Goal: Transaction & Acquisition: Purchase product/service

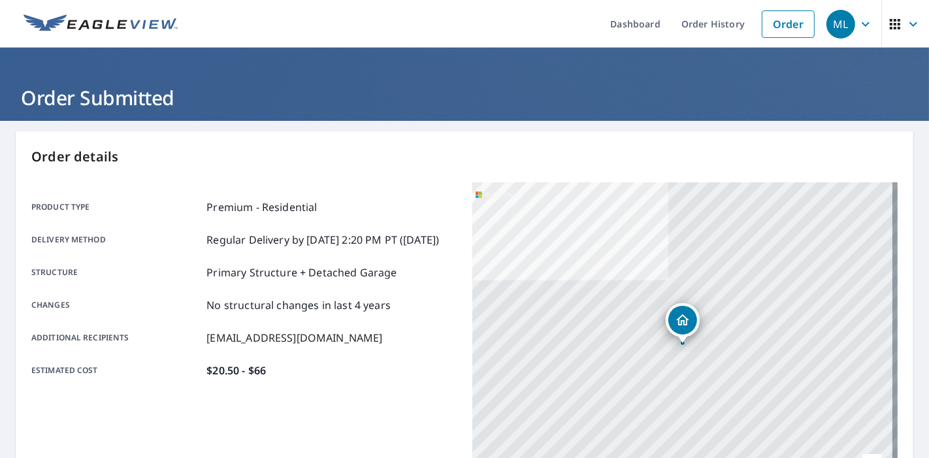
scroll to position [106, 0]
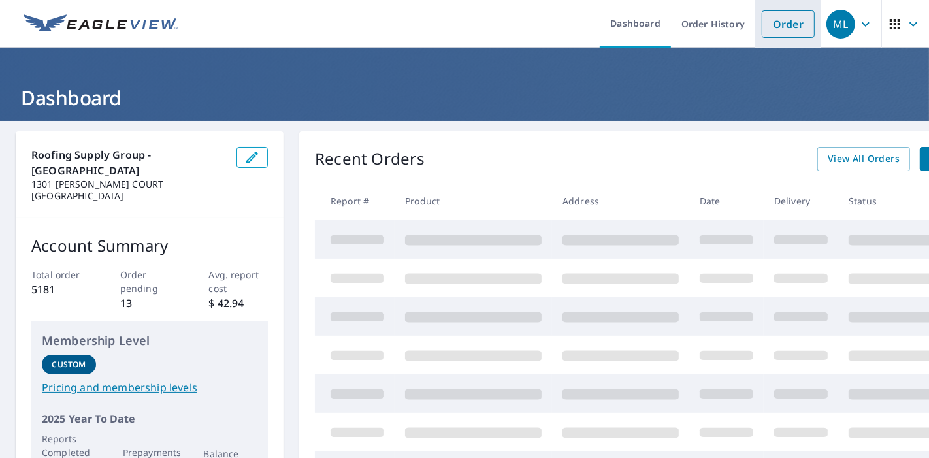
click at [762, 26] on link "Order" at bounding box center [788, 23] width 53 height 27
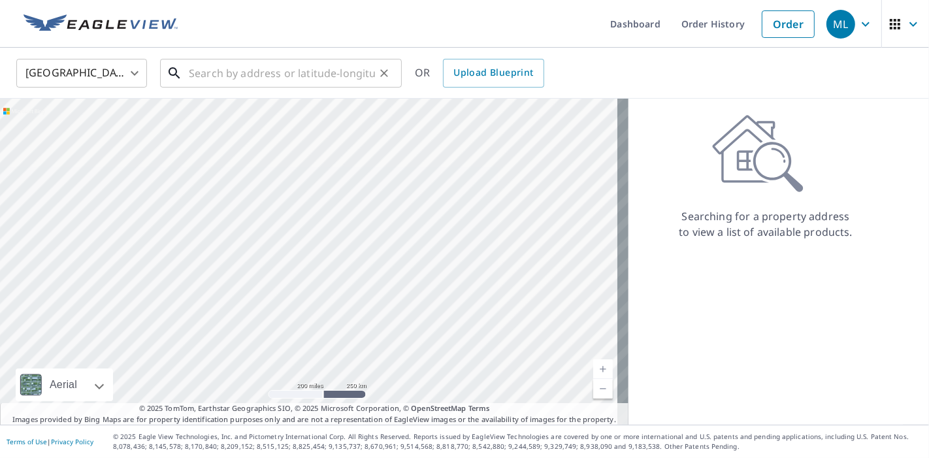
click at [306, 74] on input "text" at bounding box center [282, 73] width 186 height 37
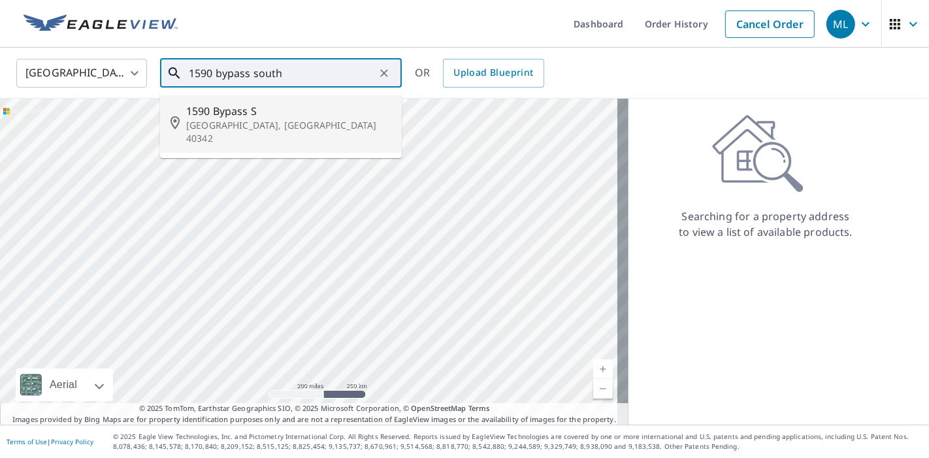
click at [261, 115] on span "1590 Bypass S" at bounding box center [288, 111] width 205 height 16
type input "1590 Bypass [GEOGRAPHIC_DATA]"
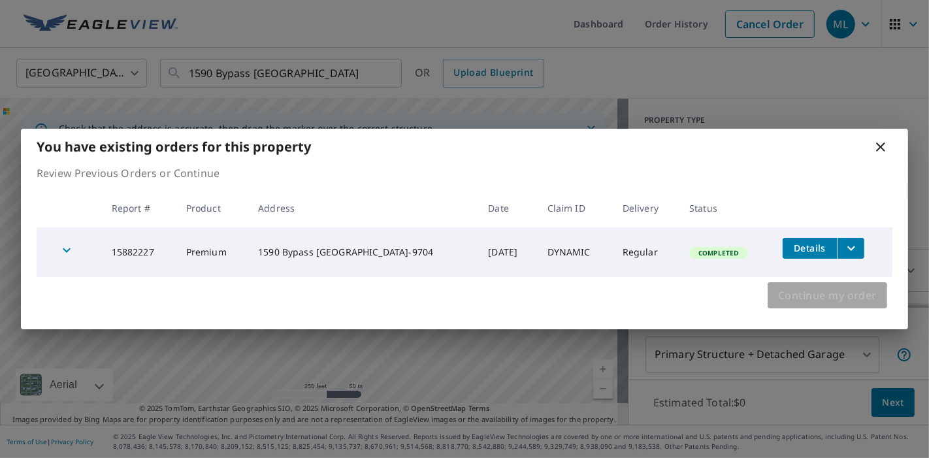
click at [790, 299] on span "Continue my order" at bounding box center [827, 295] width 99 height 18
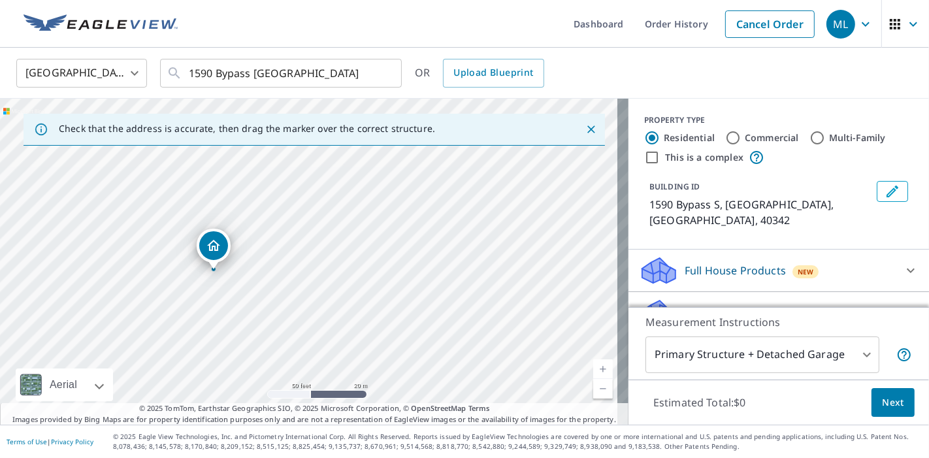
scroll to position [65, 0]
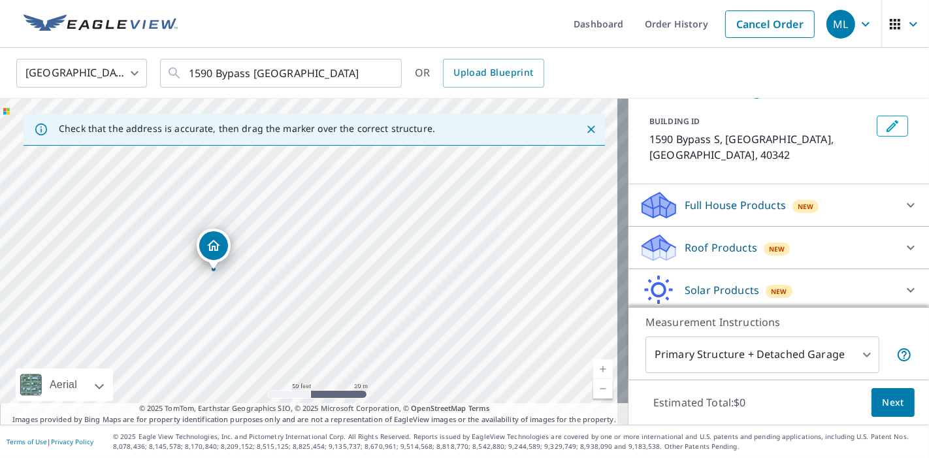
click at [718, 240] on p "Roof Products" at bounding box center [721, 248] width 73 height 16
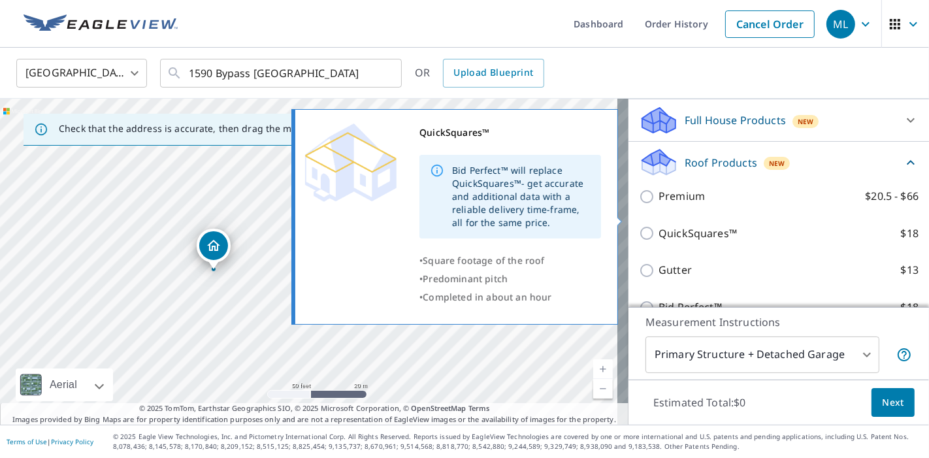
scroll to position [157, 0]
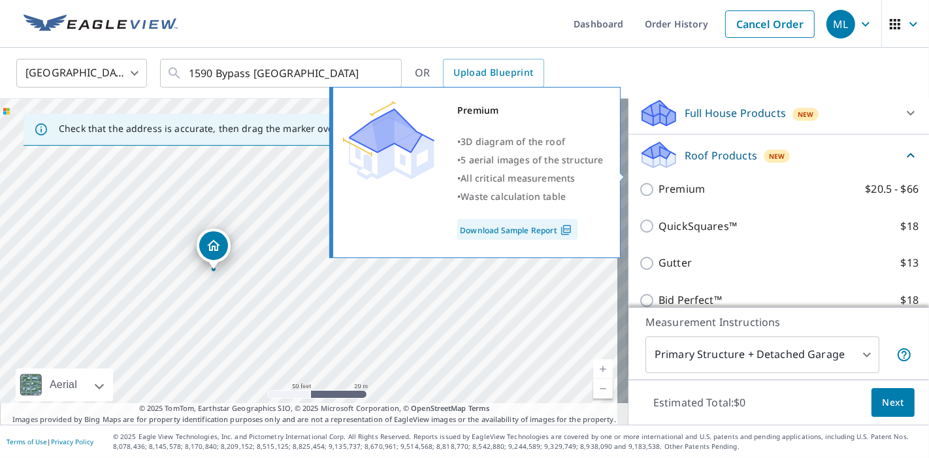
click at [680, 181] on p "Premium" at bounding box center [682, 189] width 46 height 16
click at [659, 182] on input "Premium $20.5 - $66" at bounding box center [649, 190] width 20 height 16
checkbox input "true"
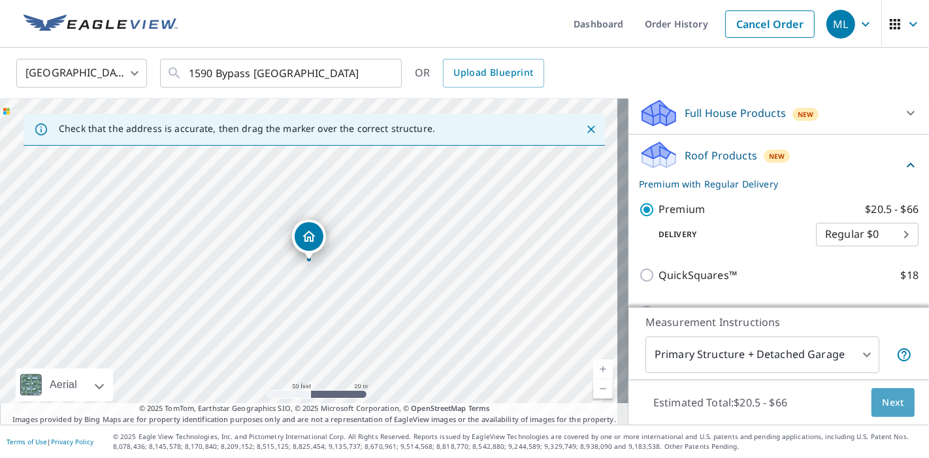
click at [883, 393] on button "Next" at bounding box center [893, 402] width 43 height 29
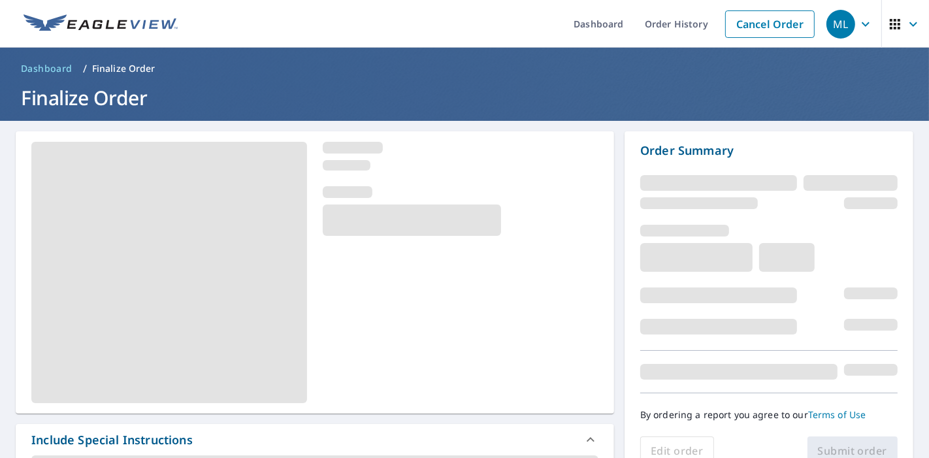
scroll to position [160, 0]
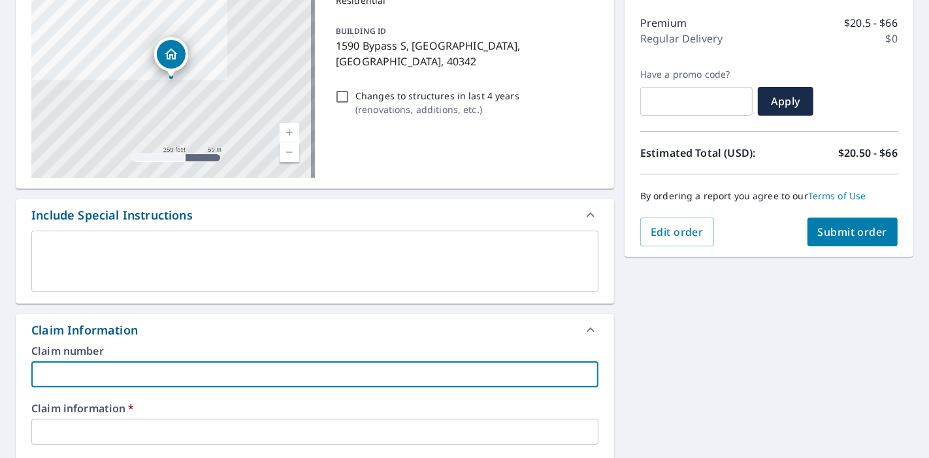
click at [327, 369] on input "text" at bounding box center [314, 374] width 567 height 26
type input "Precision Elite Roofing"
checkbox input "true"
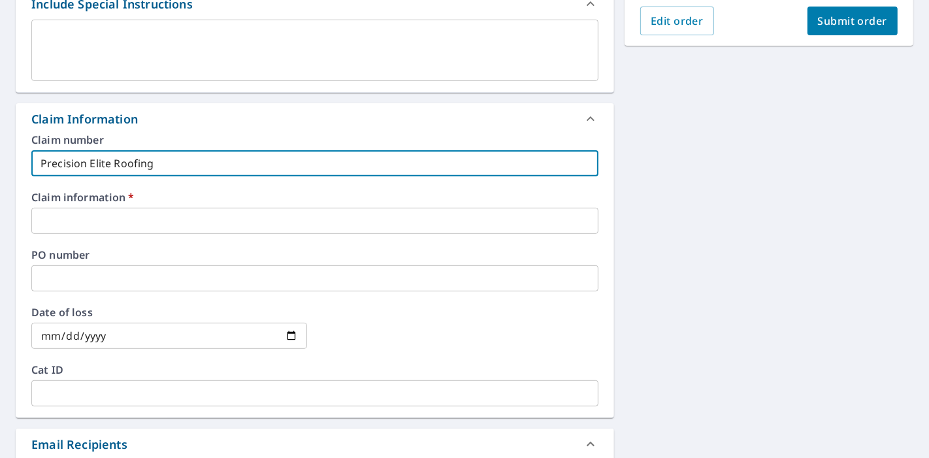
scroll to position [374, 0]
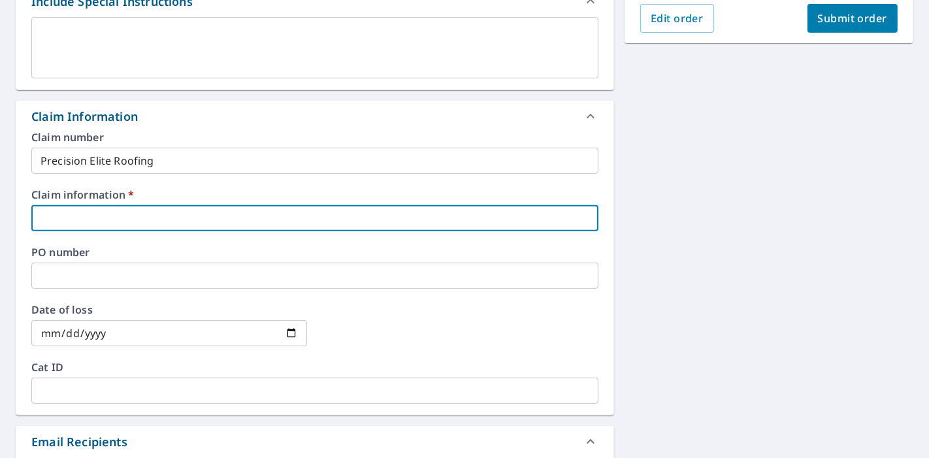
click at [153, 220] on input "text" at bounding box center [314, 218] width 567 height 26
type input "d"
checkbox input "true"
type input "de"
checkbox input "true"
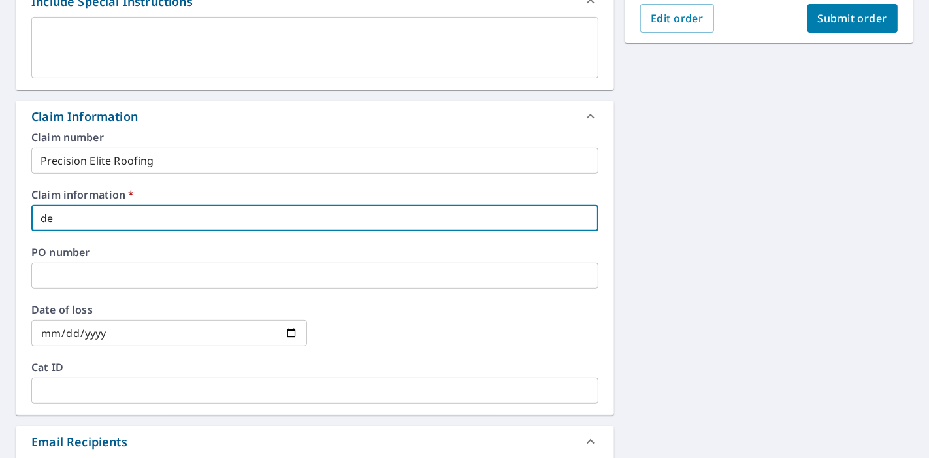
type input "der"
checkbox input "true"
type input "dere"
checkbox input "true"
type input "[PERSON_NAME]"
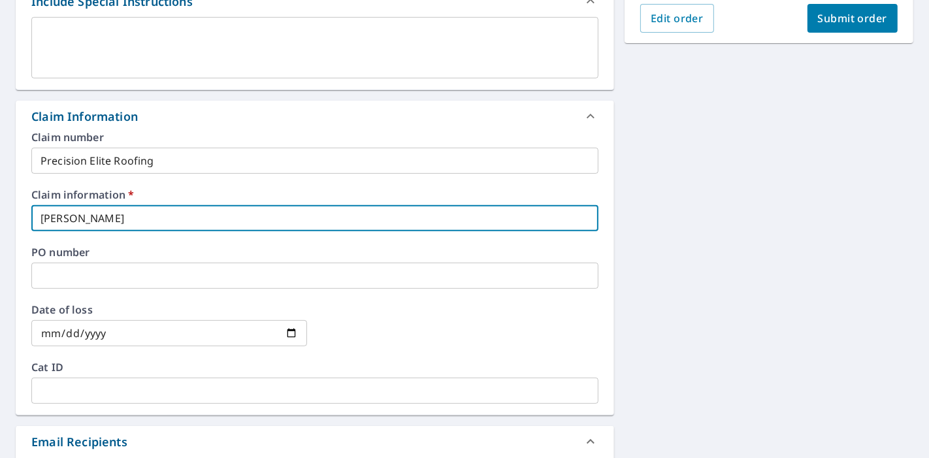
checkbox input "true"
type input "[PERSON_NAME]@"
checkbox input "true"
type input "[PERSON_NAME]"
checkbox input "true"
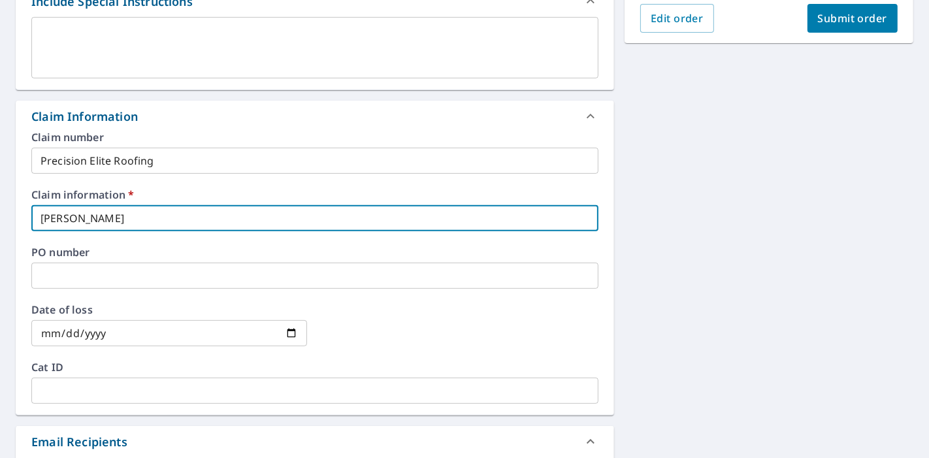
type input "[PERSON_NAME]"
checkbox input "true"
type input "[PERSON_NAME]"
checkbox input "true"
type input "[PERSON_NAME]"
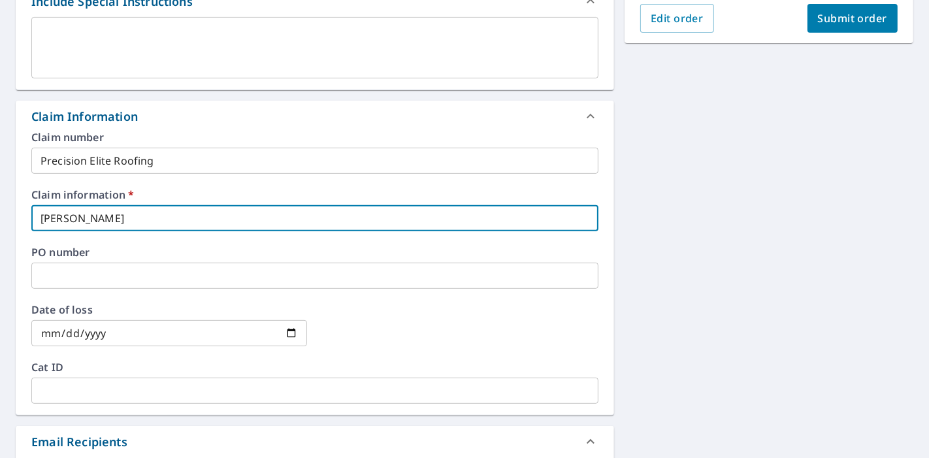
checkbox input "true"
type input "[PERSON_NAME]"
checkbox input "true"
type input "[PERSON_NAME]"
checkbox input "true"
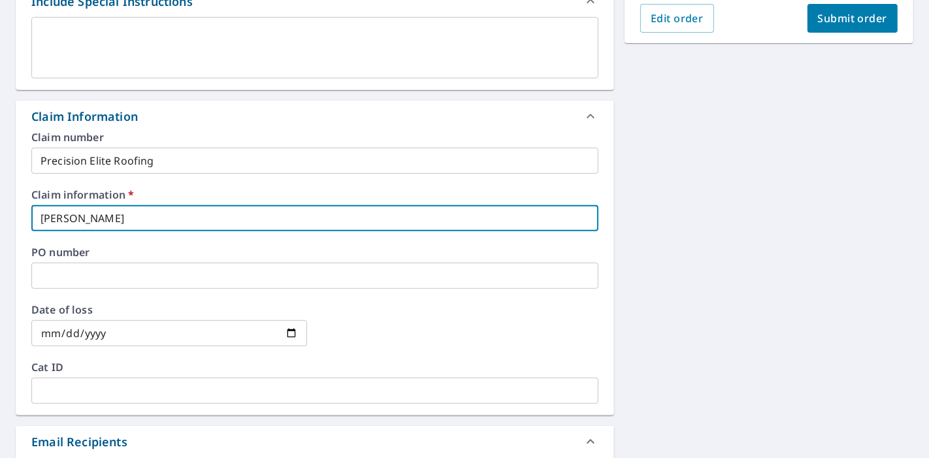
type input "[PERSON_NAME]"
checkbox input "true"
type input "[PERSON_NAME]"
checkbox input "true"
type input "[PERSON_NAME]"
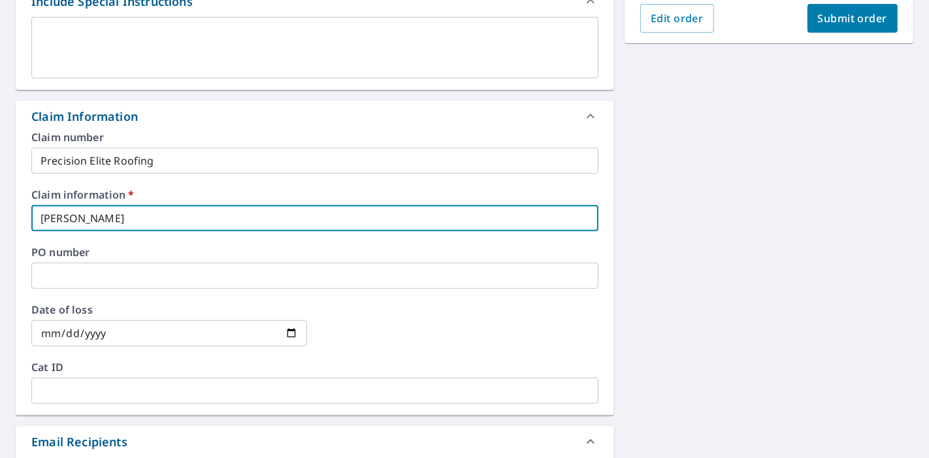
checkbox input "true"
type input "[PERSON_NAME]"
checkbox input "true"
type input "[PERSON_NAME]"
checkbox input "true"
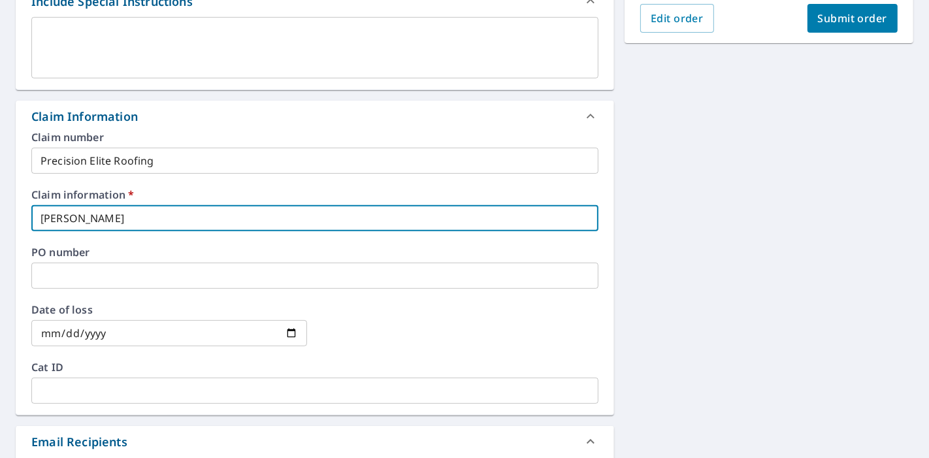
type input "[PERSON_NAME]"
checkbox input "true"
type input "[PERSON_NAME]"
checkbox input "true"
type input "[PERSON_NAME]"
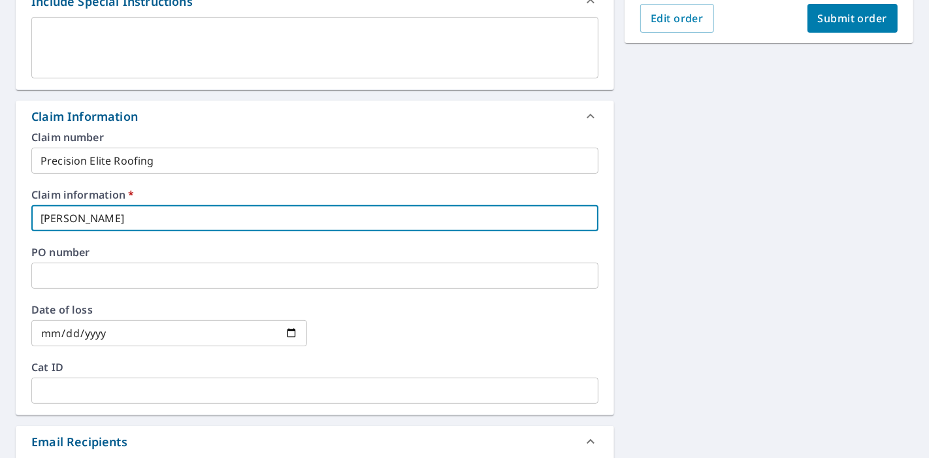
checkbox input "true"
type input "[PERSON_NAME]"
checkbox input "true"
type input "[PERSON_NAME]"
checkbox input "true"
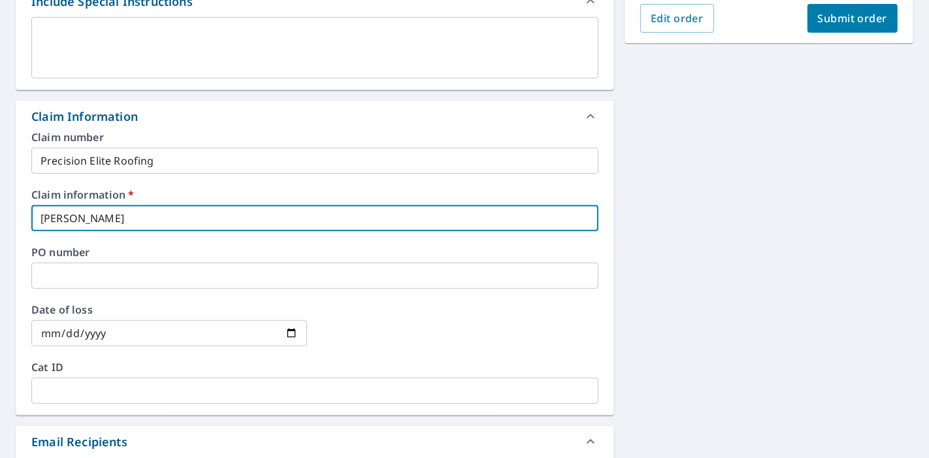
type input "[PERSON_NAME]"
checkbox input "true"
type input "[PERSON_NAME]"
checkbox input "true"
type input "[PERSON_NAME]"
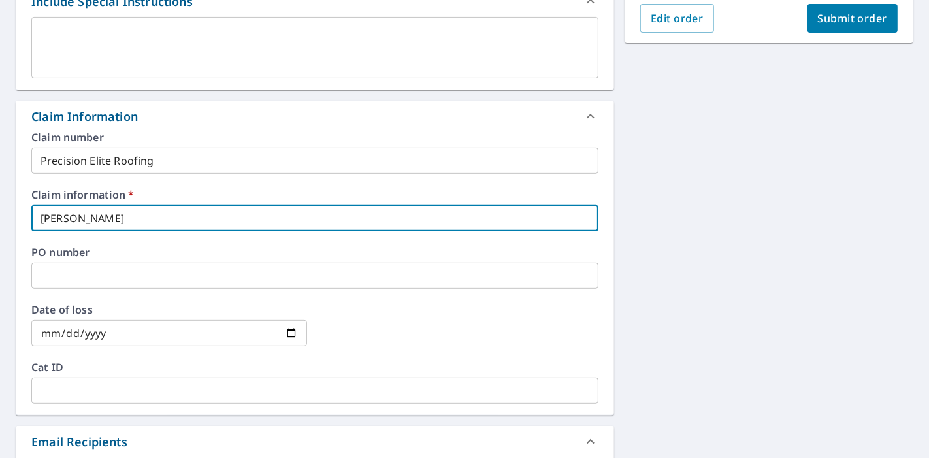
checkbox input "true"
type input "[PERSON_NAME]"
checkbox input "true"
type input "[PERSON_NAME]"
checkbox input "true"
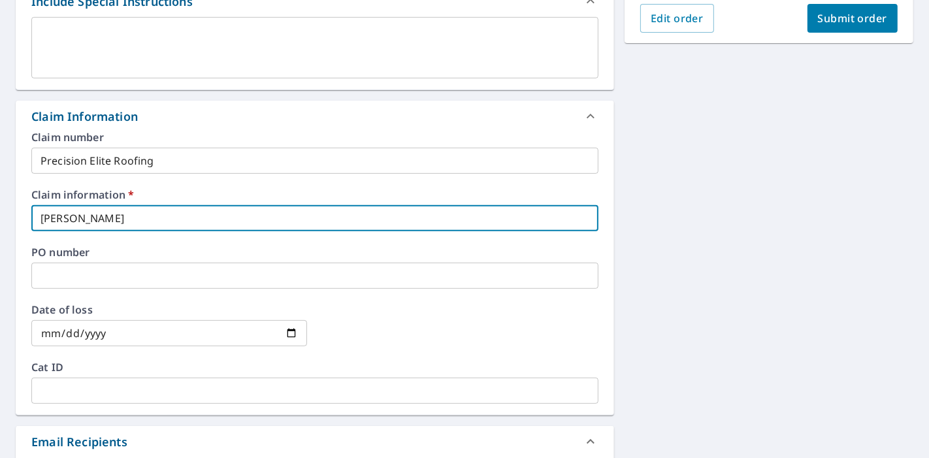
type input "[PERSON_NAME]."
checkbox input "true"
type input "[PERSON_NAME]"
checkbox input "true"
type input "[PERSON_NAME][EMAIL_ADDRESS][DOMAIN_NAME]"
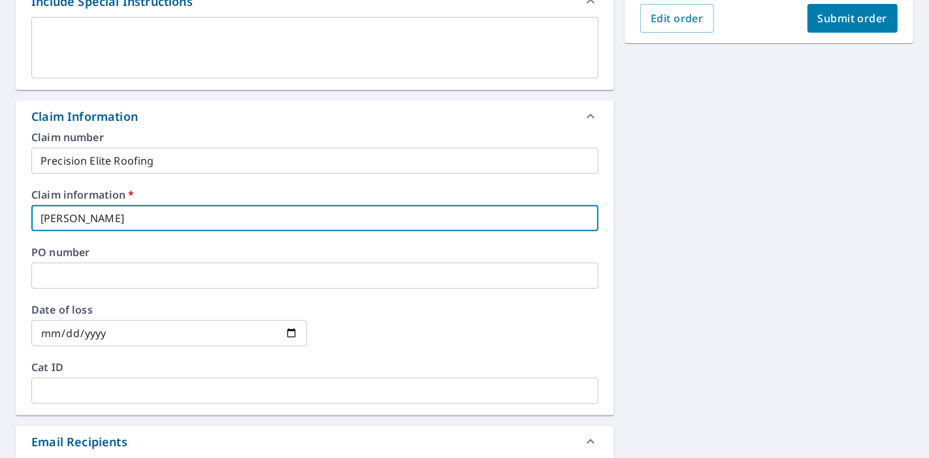
checkbox input "true"
type input "[PERSON_NAME][EMAIL_ADDRESS][DOMAIN_NAME]"
checkbox input "true"
type input "[PERSON_NAME][EMAIL_ADDRESS][DOMAIN_NAME]"
checkbox input "true"
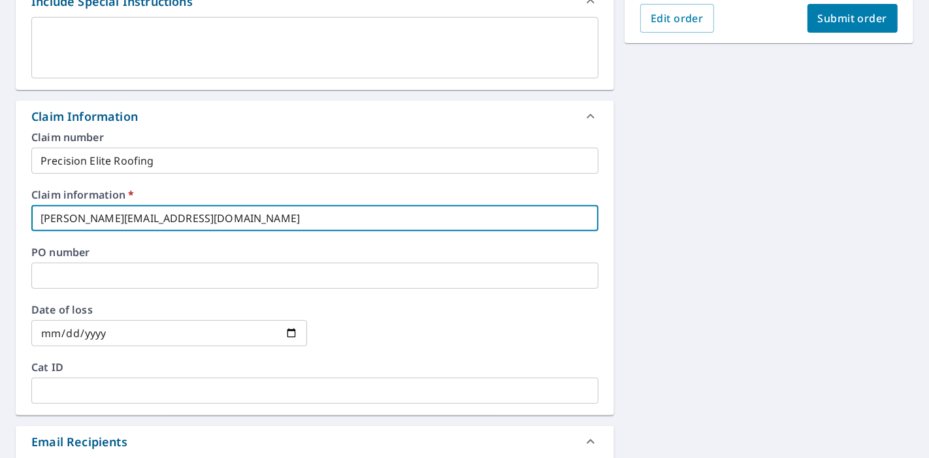
drag, startPoint x: 203, startPoint y: 216, endPoint x: 36, endPoint y: 223, distance: 166.7
click at [36, 223] on input "[PERSON_NAME][EMAIL_ADDRESS][DOMAIN_NAME]" at bounding box center [314, 218] width 567 height 26
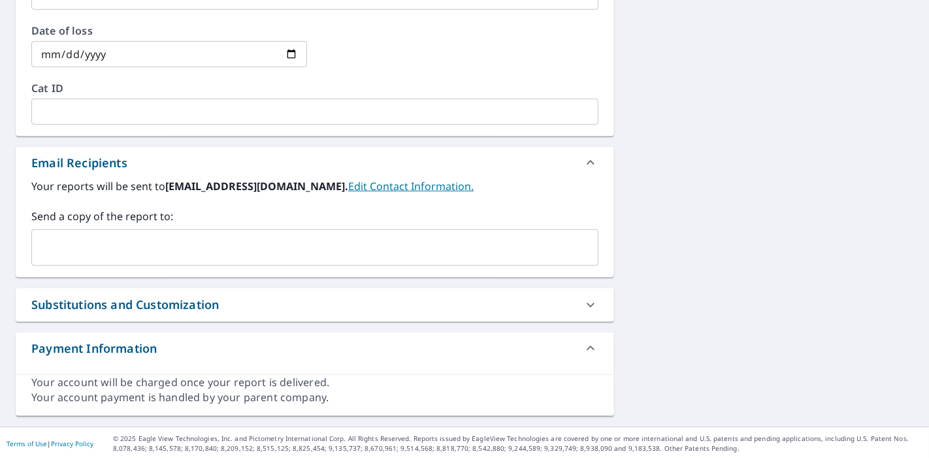
type input "[PERSON_NAME][EMAIL_ADDRESS][DOMAIN_NAME]"
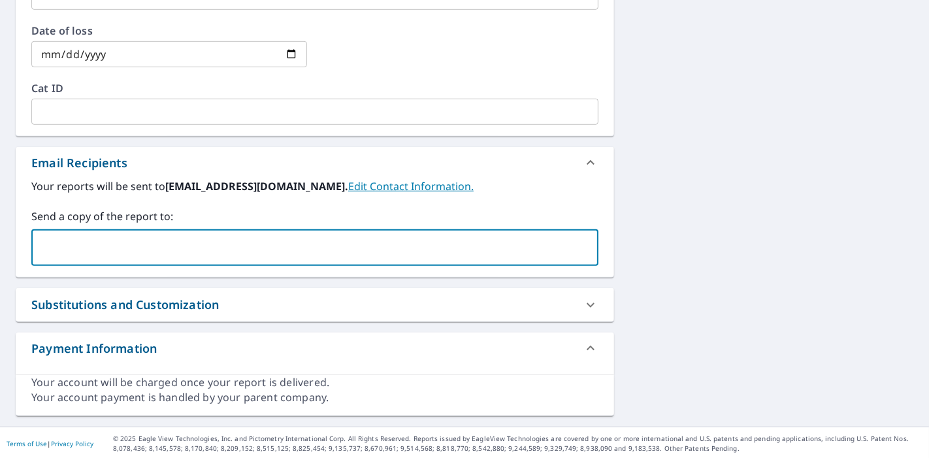
paste input "[PERSON_NAME][EMAIL_ADDRESS][DOMAIN_NAME]"
type input "[PERSON_NAME][EMAIL_ADDRESS][DOMAIN_NAME]"
click at [134, 252] on input "[PERSON_NAME][EMAIL_ADDRESS][DOMAIN_NAME]" at bounding box center [305, 247] width 536 height 25
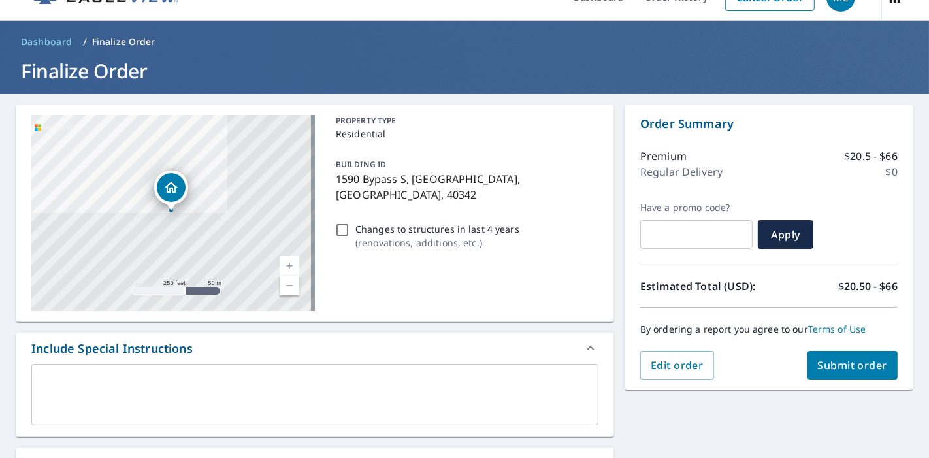
scroll to position [0, 0]
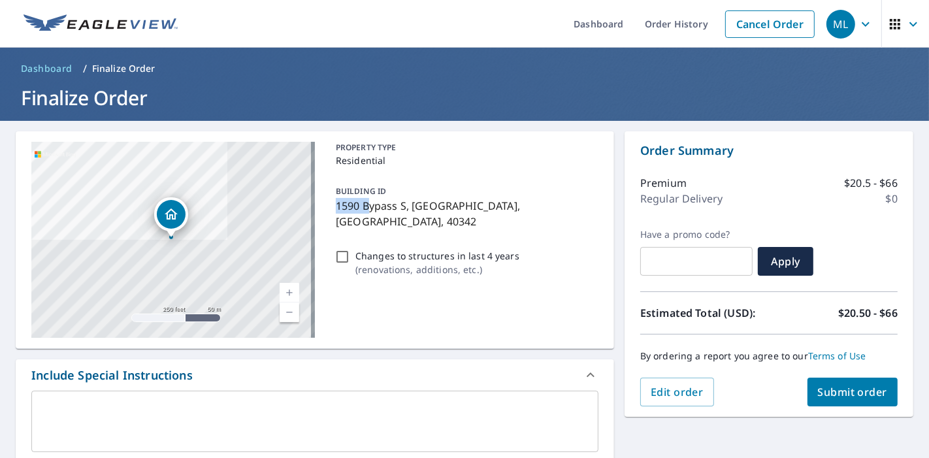
click at [331, 201] on div "BUILDING ID 1590 Bypass S, [GEOGRAPHIC_DATA], [GEOGRAPHIC_DATA], 40342" at bounding box center [465, 206] width 268 height 57
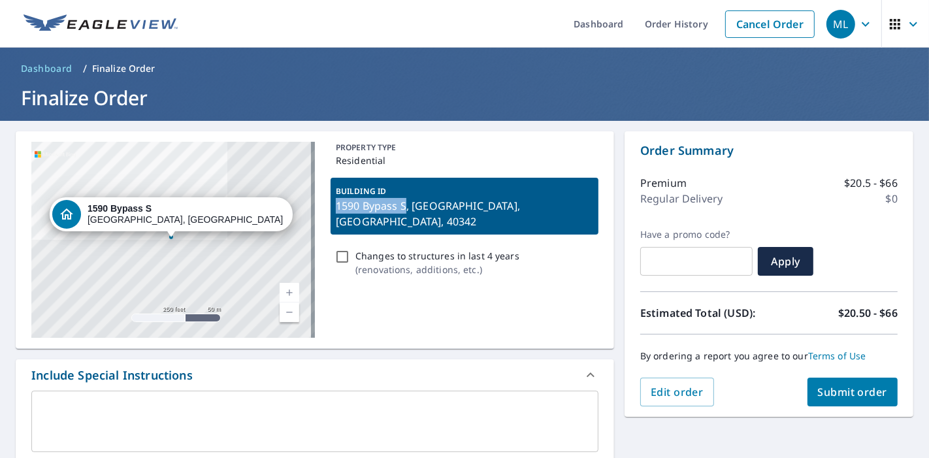
drag, startPoint x: 331, startPoint y: 204, endPoint x: 403, endPoint y: 208, distance: 72.6
click at [403, 208] on div "BUILDING ID 1590 Bypass S, [GEOGRAPHIC_DATA], [GEOGRAPHIC_DATA], 40342" at bounding box center [465, 206] width 268 height 57
checkbox input "true"
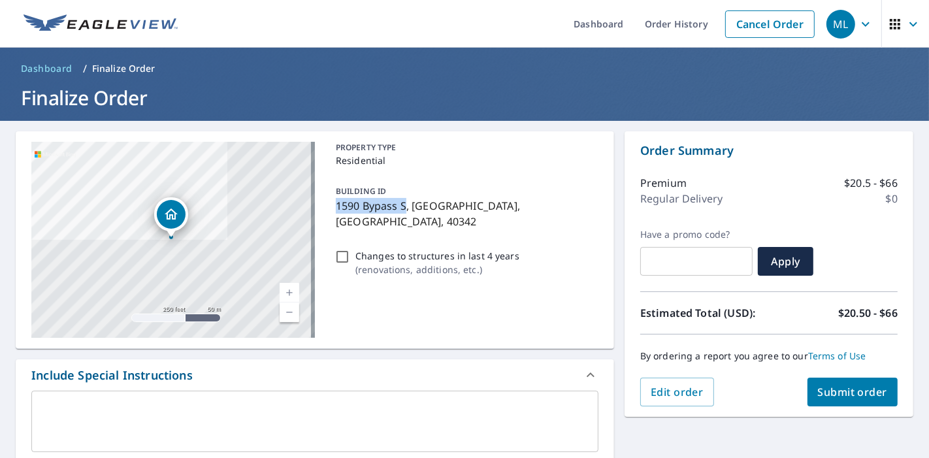
copy p "1590 Bypass S"
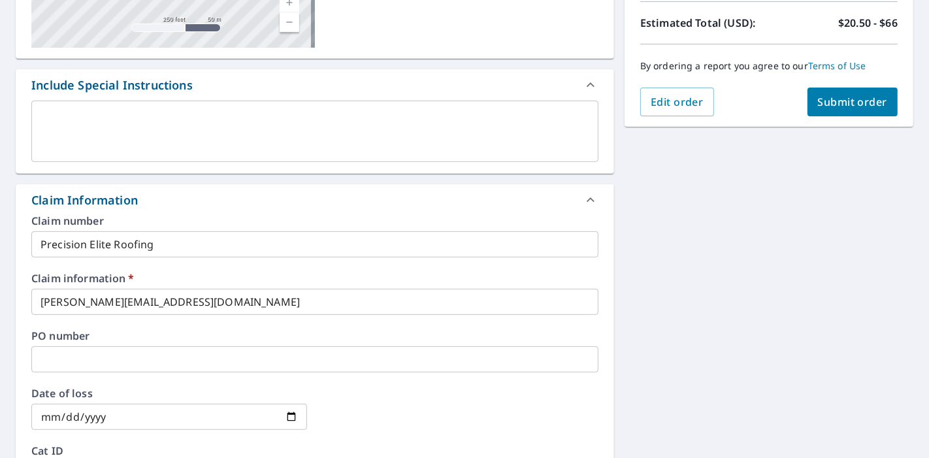
scroll to position [314, 0]
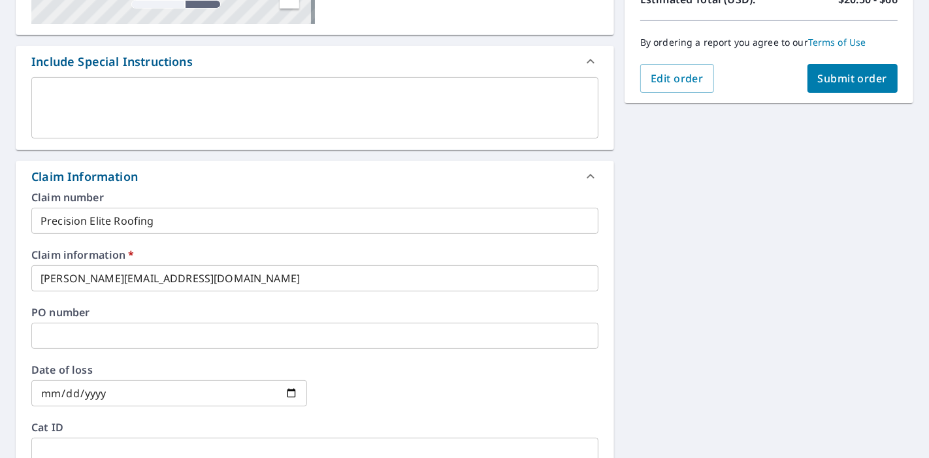
click at [263, 278] on input "[PERSON_NAME][EMAIL_ADDRESS][DOMAIN_NAME]" at bounding box center [314, 278] width 567 height 26
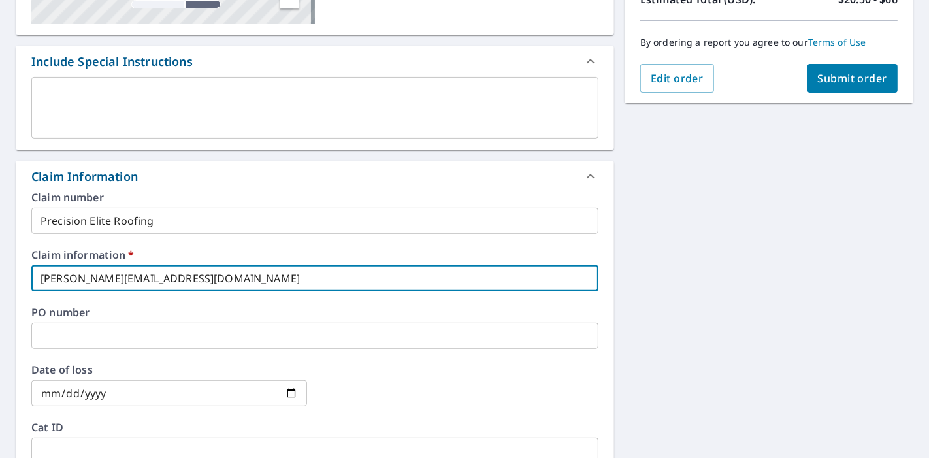
click at [263, 278] on input "[PERSON_NAME][EMAIL_ADDRESS][DOMAIN_NAME]" at bounding box center [314, 278] width 567 height 26
paste input "1590 Bypass S"
type input "1590 Bypass S"
checkbox input "true"
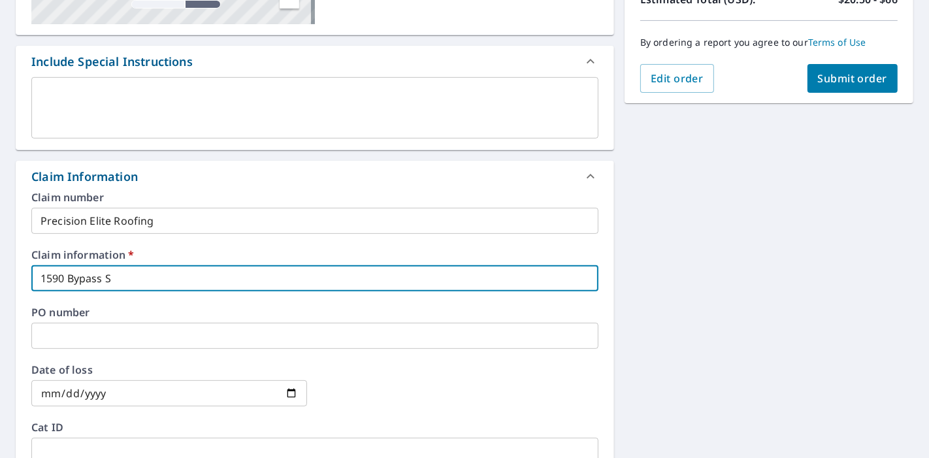
scroll to position [277, 0]
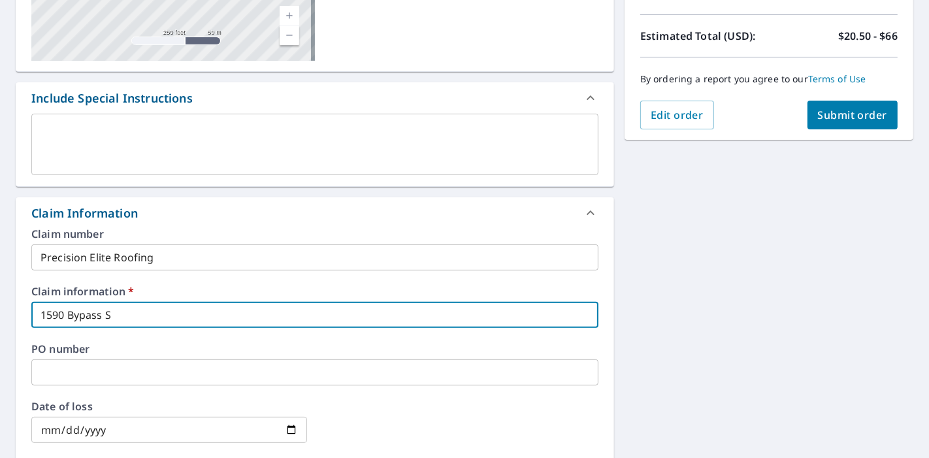
type input "1590 Bypass S"
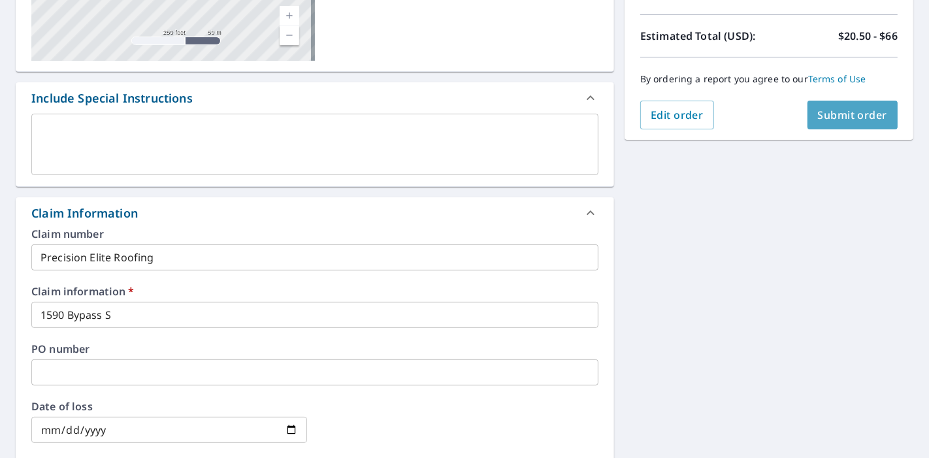
click at [828, 122] on button "Submit order" at bounding box center [853, 115] width 91 height 29
checkbox input "true"
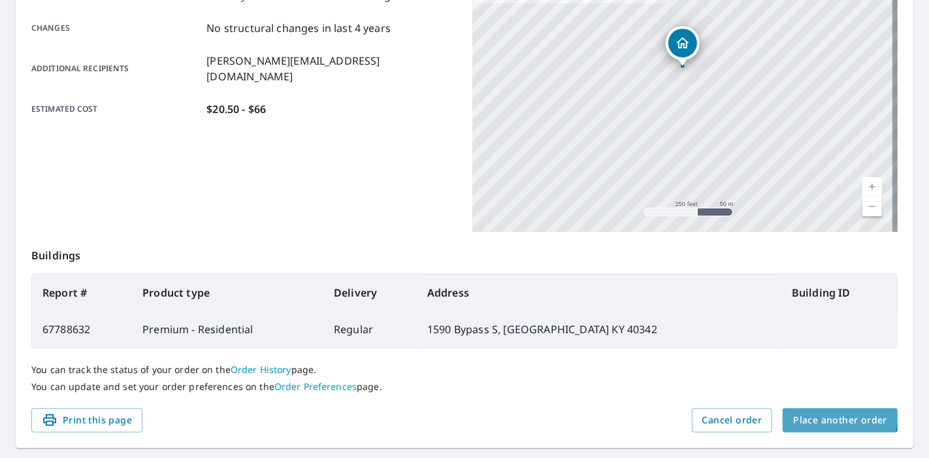
click at [807, 412] on span "Place another order" at bounding box center [840, 420] width 94 height 16
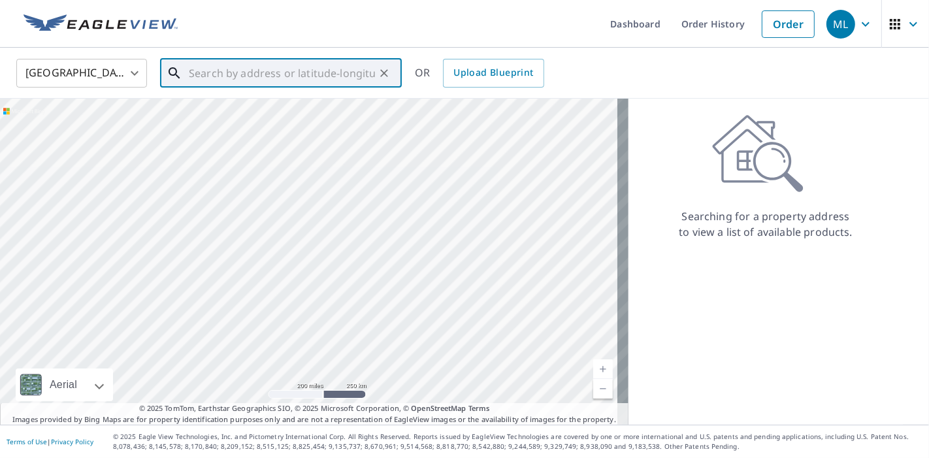
click at [268, 73] on input "text" at bounding box center [282, 73] width 186 height 37
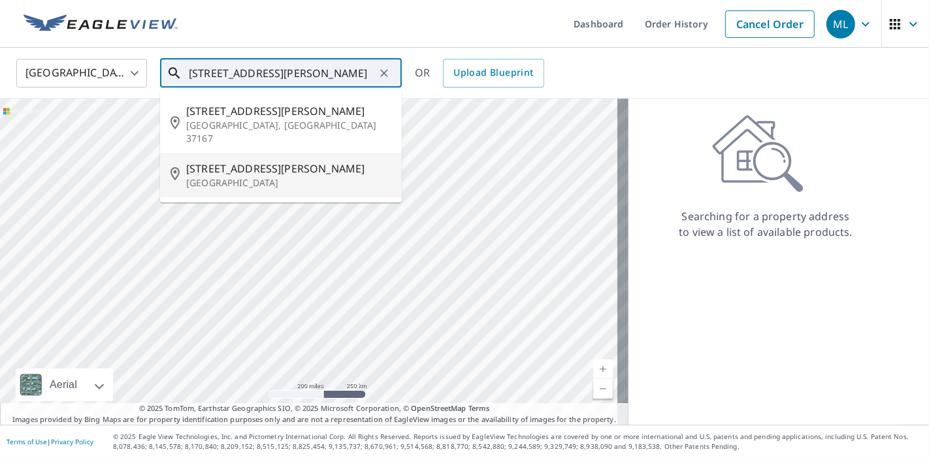
click at [255, 176] on p "[GEOGRAPHIC_DATA]" at bounding box center [288, 182] width 205 height 13
type input "[STREET_ADDRESS][PERSON_NAME]"
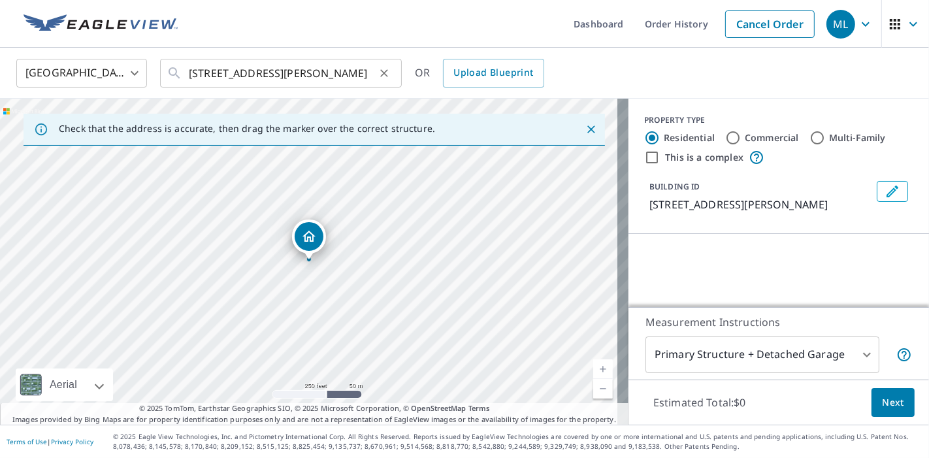
drag, startPoint x: 188, startPoint y: 75, endPoint x: 235, endPoint y: 70, distance: 47.3
click at [235, 70] on div "[STREET_ADDRESS][PERSON_NAME] ​" at bounding box center [281, 73] width 242 height 29
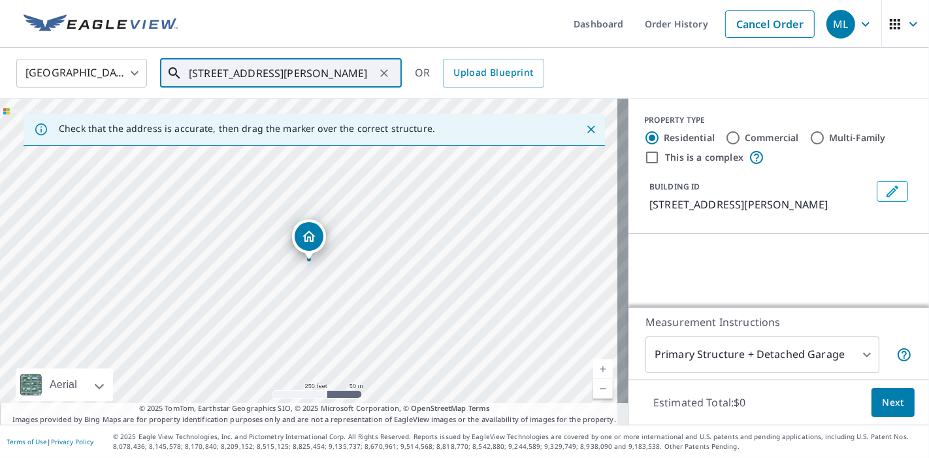
drag, startPoint x: 188, startPoint y: 69, endPoint x: 239, endPoint y: 74, distance: 51.2
click at [239, 74] on div "[STREET_ADDRESS][PERSON_NAME] ​" at bounding box center [281, 73] width 242 height 29
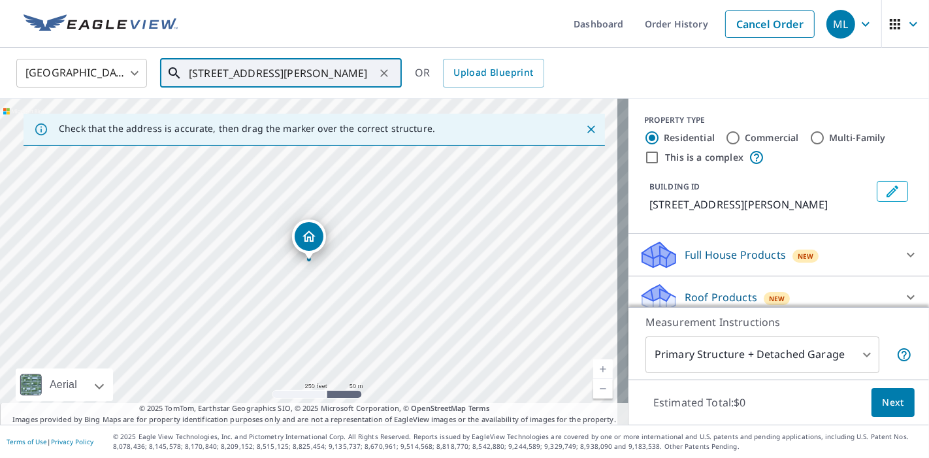
drag, startPoint x: 186, startPoint y: 73, endPoint x: 220, endPoint y: 74, distance: 34.0
click at [220, 74] on div "[STREET_ADDRESS][PERSON_NAME] ​" at bounding box center [281, 73] width 242 height 29
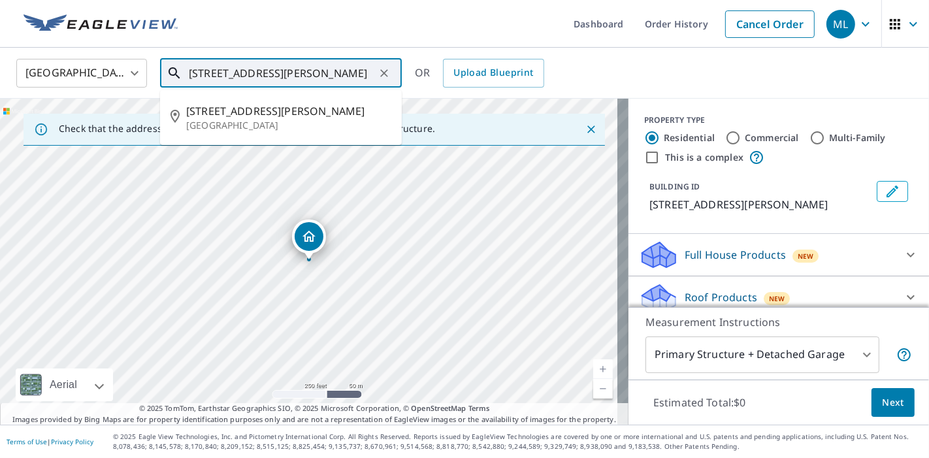
drag, startPoint x: 191, startPoint y: 73, endPoint x: 269, endPoint y: 73, distance: 77.7
click at [269, 73] on input "[STREET_ADDRESS][PERSON_NAME]" at bounding box center [282, 73] width 186 height 37
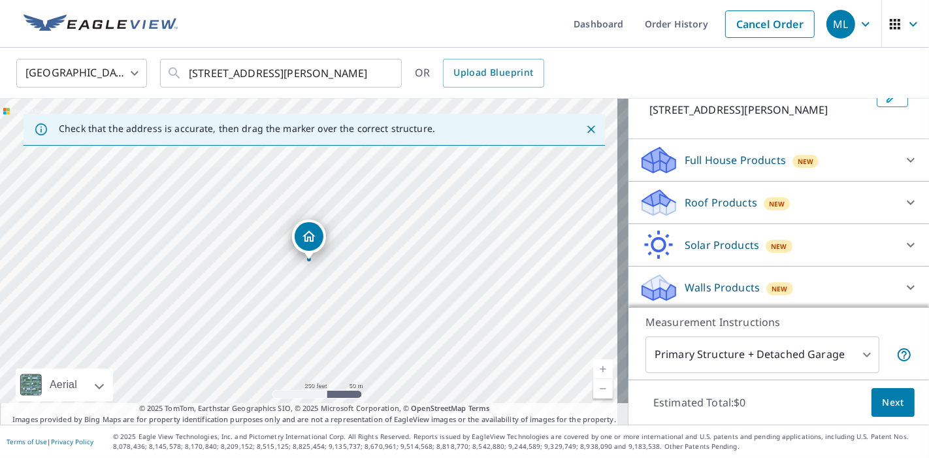
click at [698, 195] on p "Roof Products" at bounding box center [721, 203] width 73 height 16
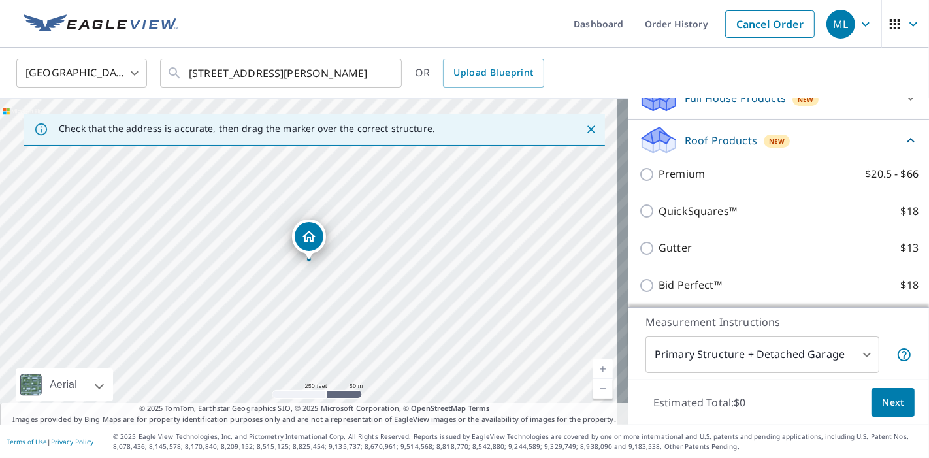
scroll to position [158, 0]
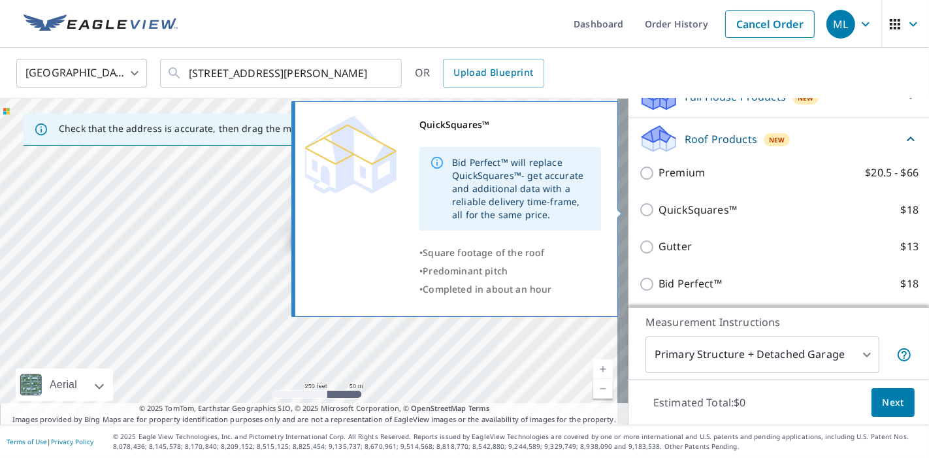
click at [674, 206] on p "QuickSquares™" at bounding box center [698, 210] width 78 height 16
click at [659, 206] on input "QuickSquares™ $18" at bounding box center [649, 210] width 20 height 16
checkbox input "true"
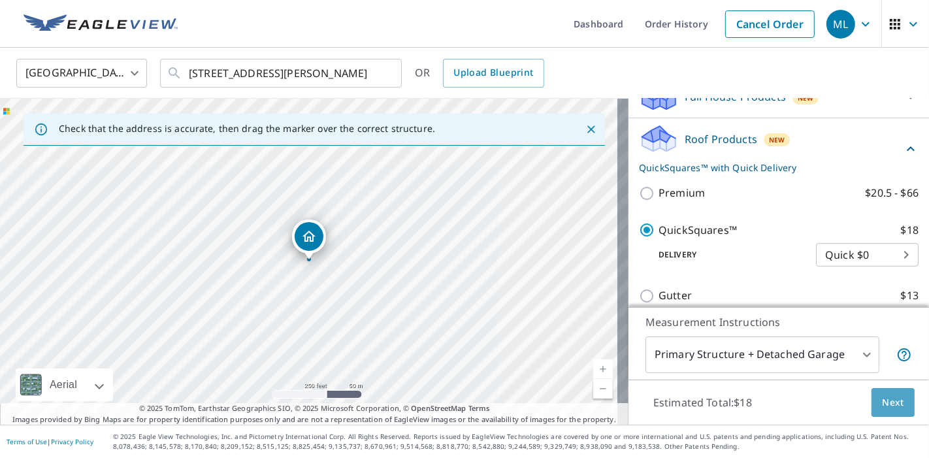
click at [882, 405] on span "Next" at bounding box center [893, 403] width 22 height 16
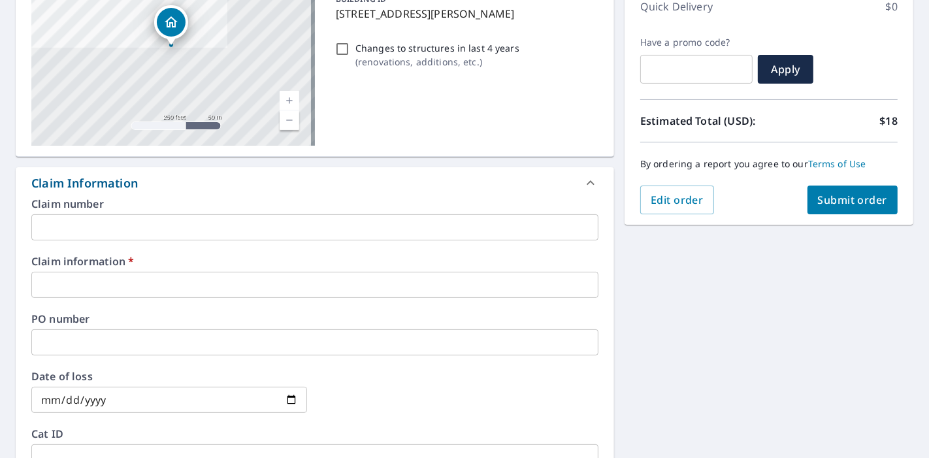
scroll to position [203, 0]
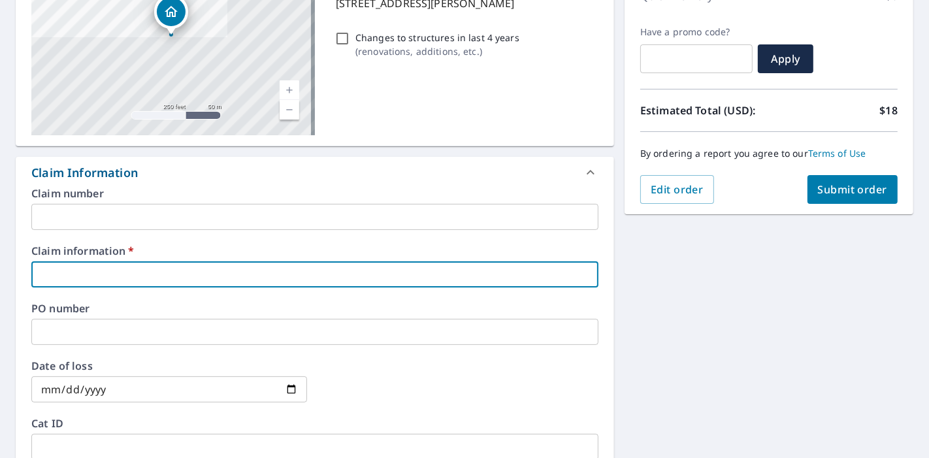
click at [433, 278] on input "text" at bounding box center [314, 274] width 567 height 26
paste input "[STREET_ADDRESS][PERSON_NAME]"
type input "[STREET_ADDRESS][PERSON_NAME]"
checkbox input "true"
type input "[STREET_ADDRESS][PERSON_NAME]"
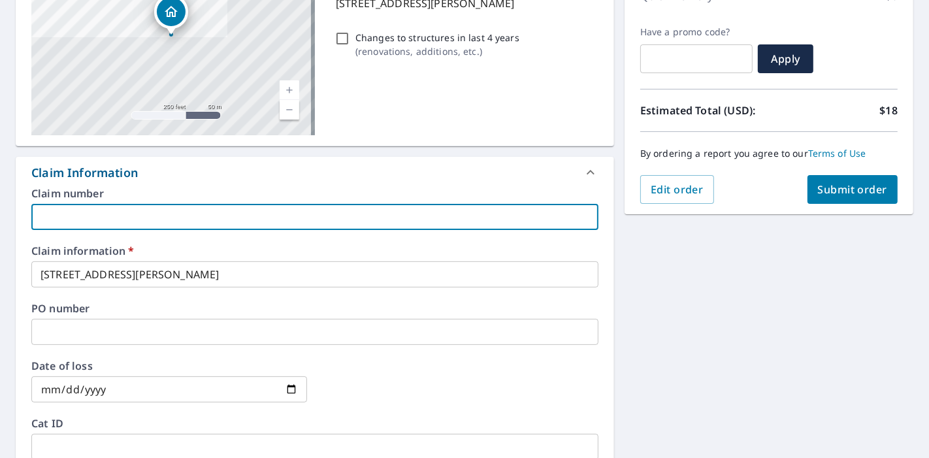
click at [186, 220] on input "text" at bounding box center [314, 217] width 567 height 26
type input "Bluegrass roofing"
checkbox input "true"
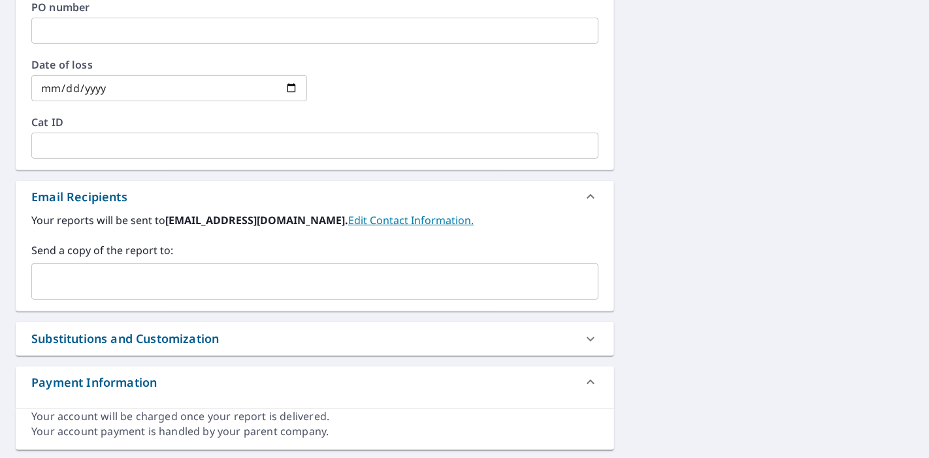
scroll to position [538, 0]
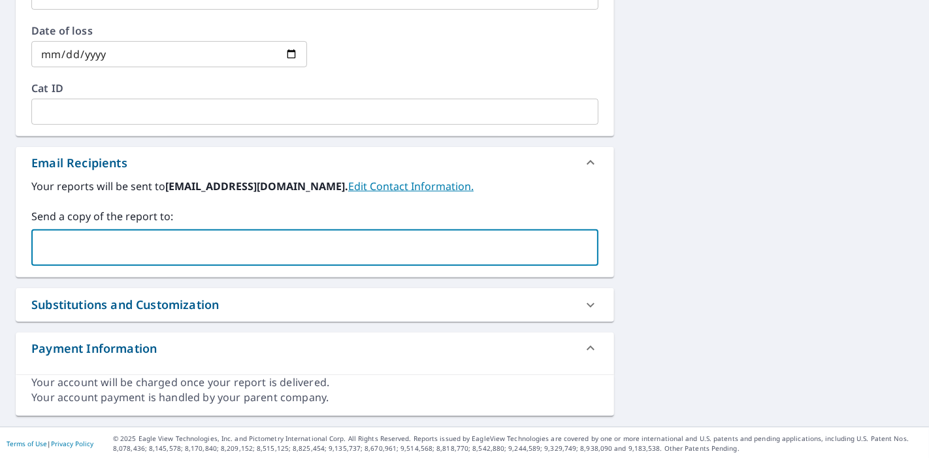
click at [178, 239] on input "text" at bounding box center [305, 247] width 536 height 25
type input "D"
type input "[EMAIL_ADDRESS][DOMAIN_NAME]"
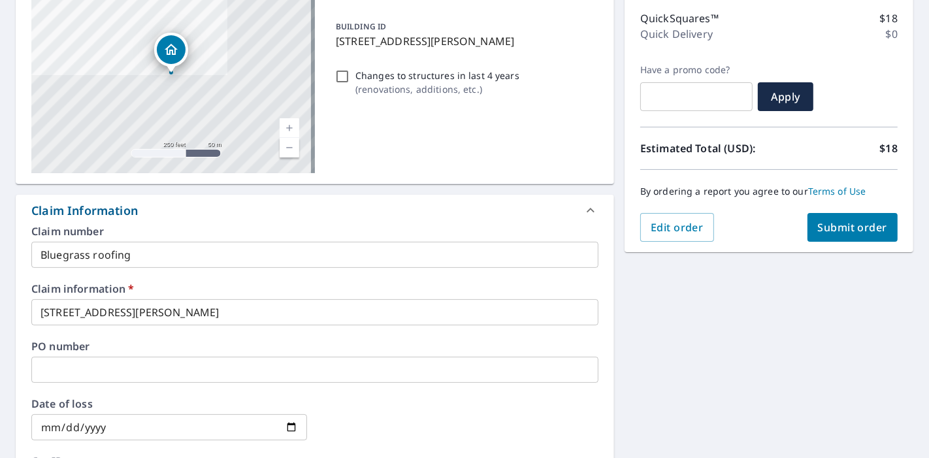
scroll to position [155, 0]
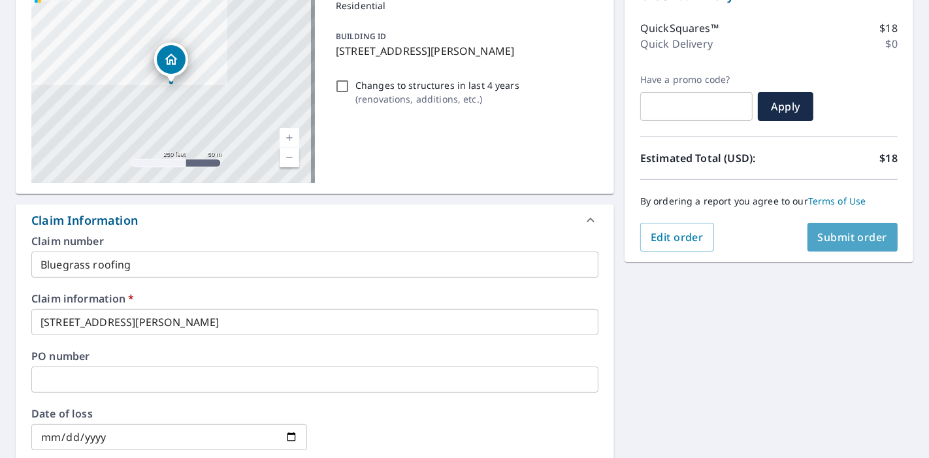
click at [847, 240] on span "Submit order" at bounding box center [853, 237] width 70 height 14
checkbox input "true"
